Goal: Navigation & Orientation: Find specific page/section

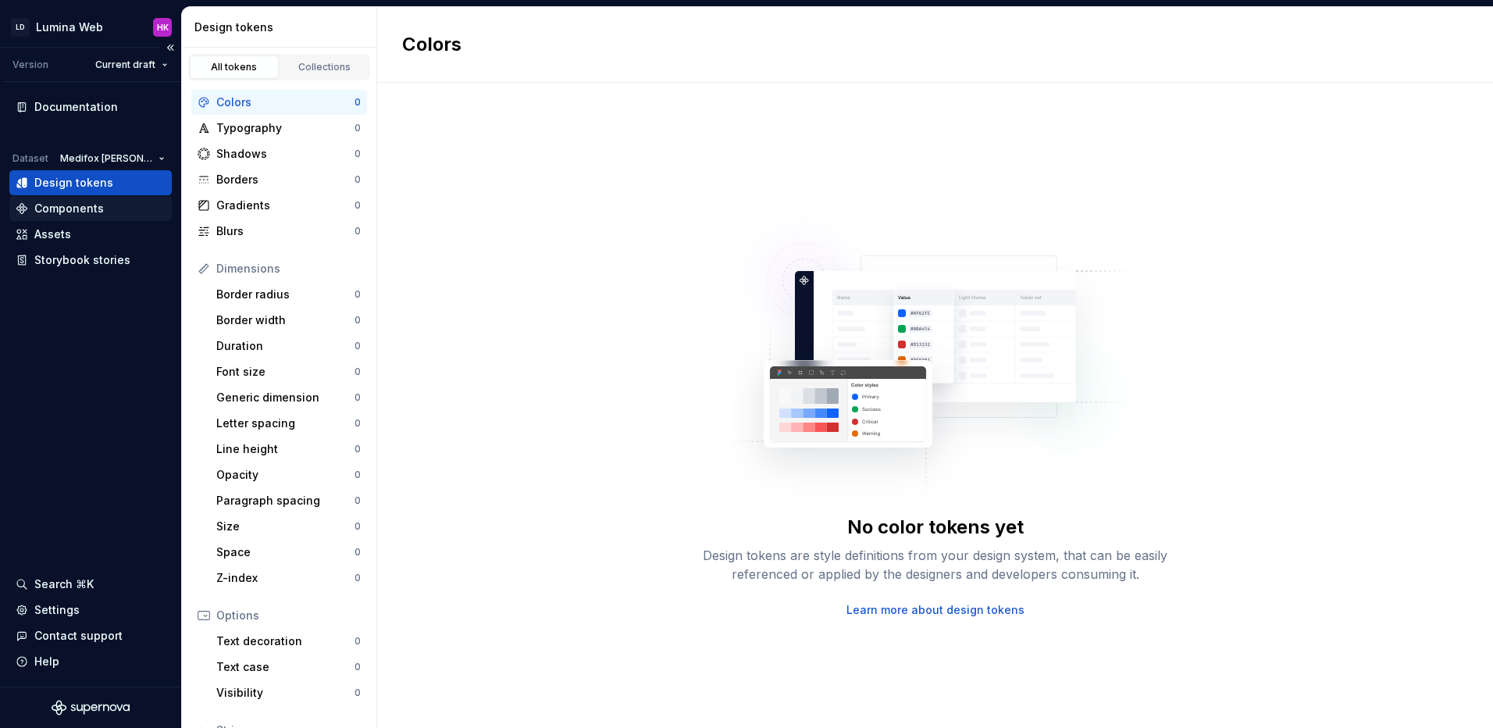
click at [104, 205] on div "Components" at bounding box center [91, 209] width 150 height 16
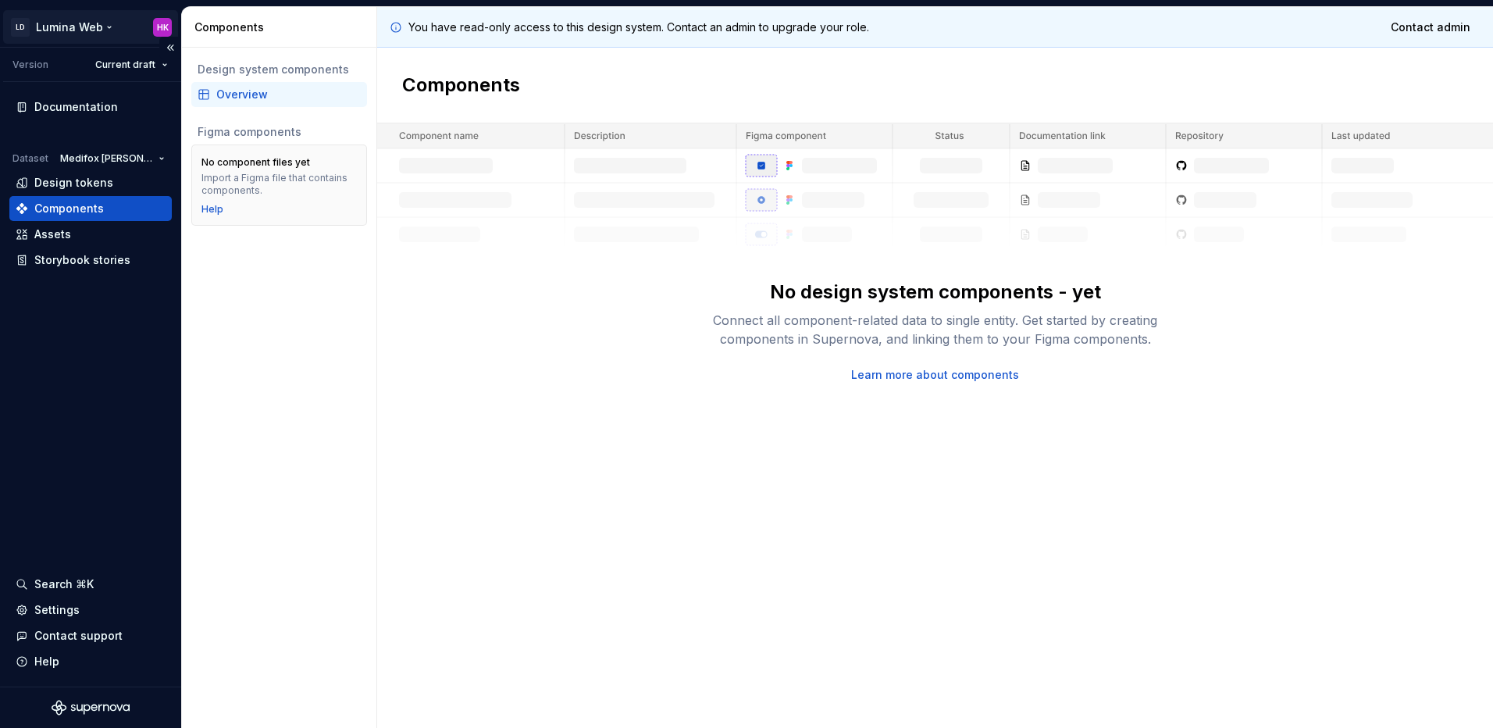
click at [68, 25] on html "LD Lumina Web HK Version Current draft Documentation Dataset Medifox [PERSON_NA…" at bounding box center [746, 364] width 1493 height 728
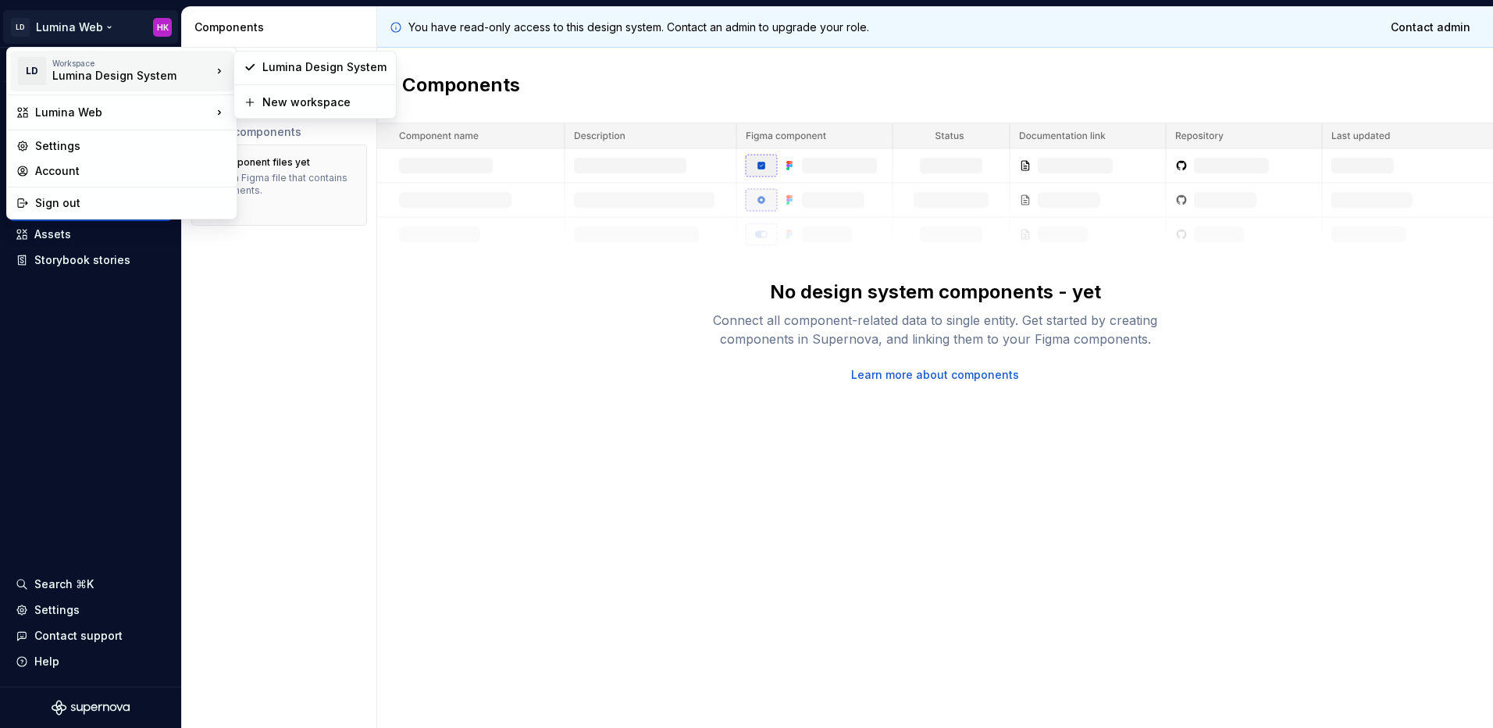
click at [115, 80] on div "Lumina Design System" at bounding box center [118, 76] width 133 height 16
click at [465, 304] on html "LD Lumina Web HK Version Current draft Documentation Dataset Medifox [PERSON_NA…" at bounding box center [746, 364] width 1493 height 728
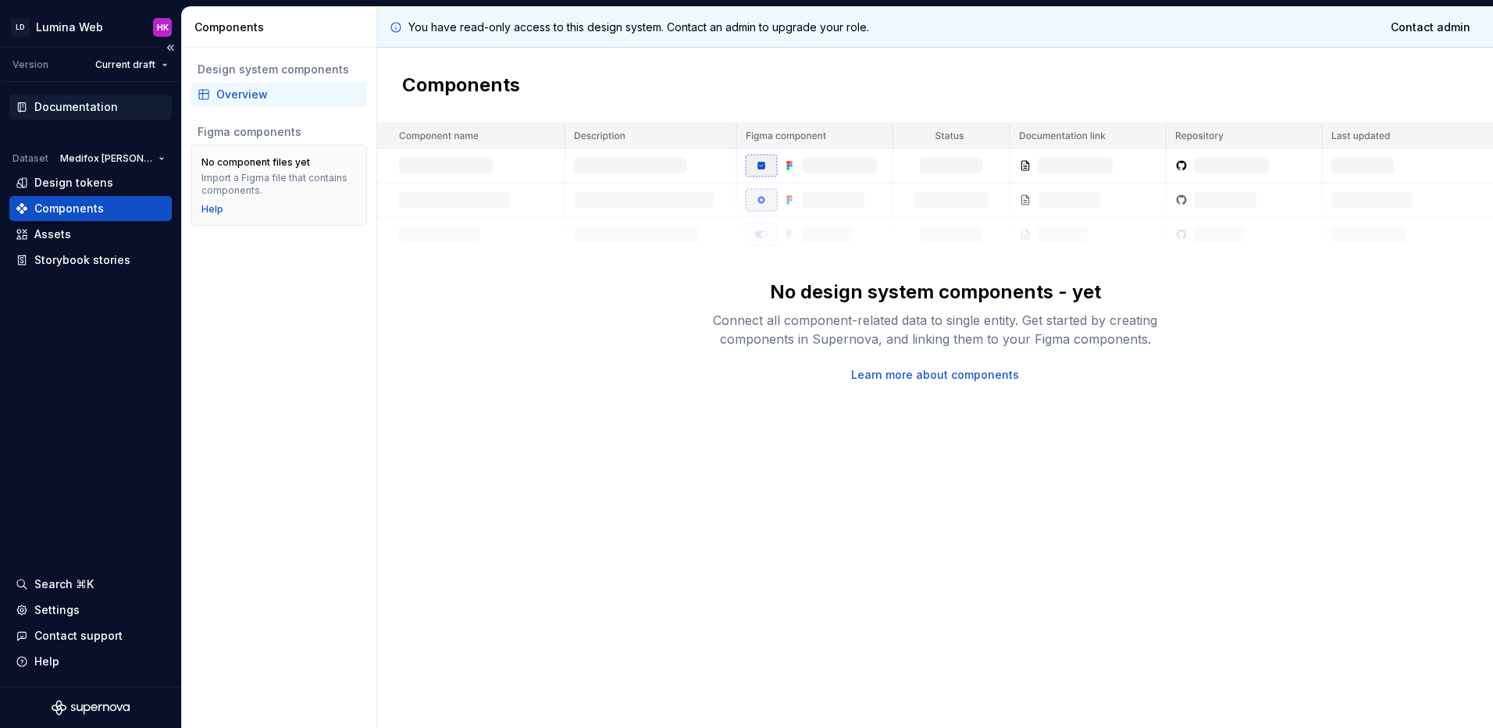
click at [73, 105] on div "Documentation" at bounding box center [76, 107] width 84 height 16
